Goal: Navigation & Orientation: Find specific page/section

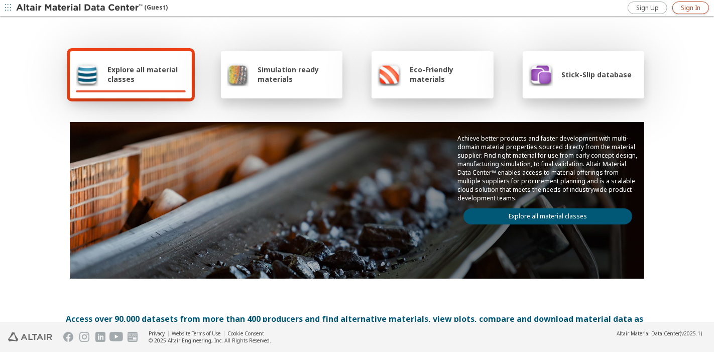
click at [691, 10] on span "Sign In" at bounding box center [690, 8] width 20 height 8
click at [498, 213] on link "Explore all material classes" at bounding box center [547, 216] width 169 height 16
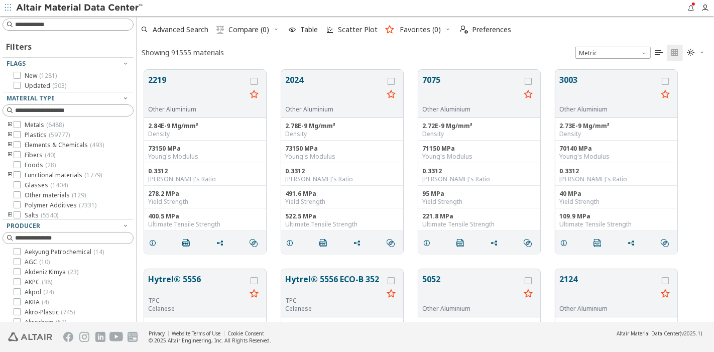
scroll to position [222, 0]
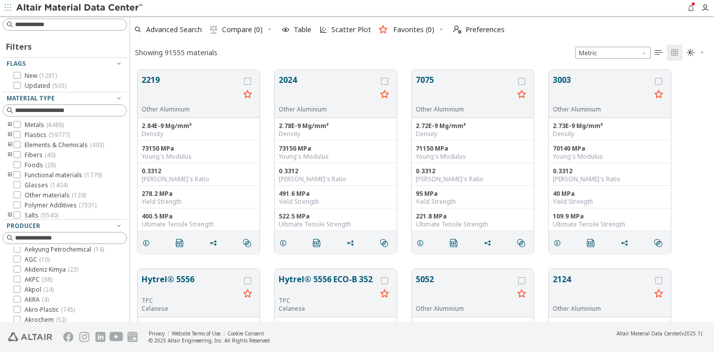
drag, startPoint x: 130, startPoint y: 181, endPoint x: 129, endPoint y: 245, distance: 64.2
click at [129, 245] on div "Filters Flags New ( 1281 ) Updated ( 503 ) Material Type Metals ( 6488 ) Plasti…" at bounding box center [357, 169] width 714 height 306
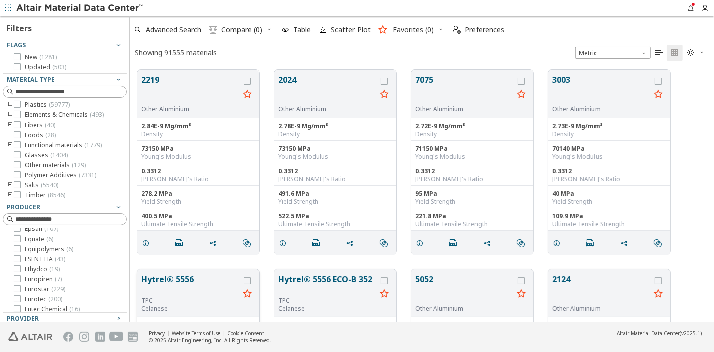
scroll to position [2074, 0]
